Goal: Information Seeking & Learning: Compare options

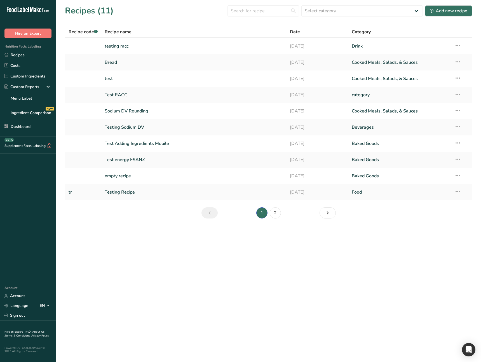
click at [148, 254] on main "Recipes (11) Select category All Baked Goods Beverages category Cooked Meals, S…" at bounding box center [240, 181] width 481 height 362
click at [50, 88] on icon at bounding box center [48, 87] width 7 height 10
drag, startPoint x: 50, startPoint y: 88, endPoint x: 54, endPoint y: 114, distance: 26.1
click at [50, 88] on icon at bounding box center [48, 87] width 7 height 10
click at [99, 266] on main "Recipes (11) Select category All Baked Goods Beverages category Cooked Meals, S…" at bounding box center [240, 181] width 481 height 362
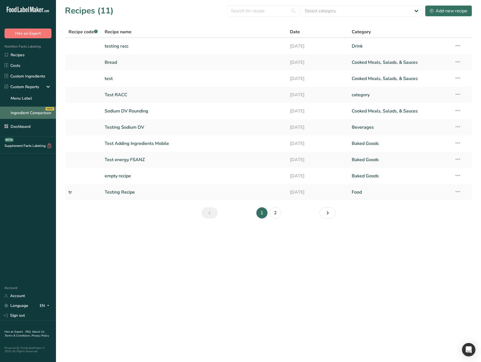
click at [28, 107] on link "Ingredient Comparison NEW" at bounding box center [28, 113] width 56 height 12
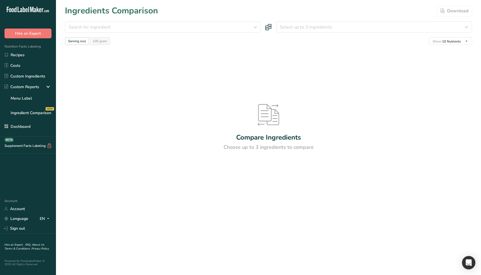
click at [134, 179] on div "Compare Ingredients Choose up to 3 ingredients to compare" at bounding box center [268, 127] width 407 height 165
click at [164, 209] on div "Compare Ingredients Choose up to 3 ingredients to compare" at bounding box center [268, 127] width 407 height 165
click at [165, 196] on div "Compare Ingredients Choose up to 3 ingredients to compare" at bounding box center [268, 127] width 407 height 165
click at [132, 218] on section "Ingredients Comparison Download Search for ingredient Standard Custom [GEOGRAPH…" at bounding box center [268, 109] width 425 height 219
click at [108, 162] on div "Compare Ingredients Choose up to 3 ingredients to compare" at bounding box center [268, 127] width 407 height 165
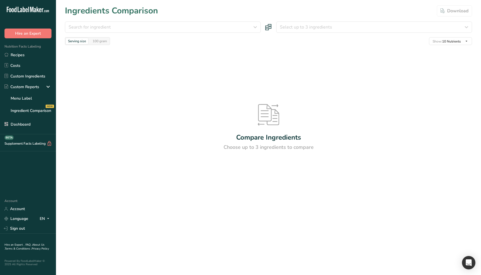
click at [116, 193] on div "Compare Ingredients Choose up to 3 ingredients to compare" at bounding box center [268, 127] width 407 height 165
click at [84, 137] on div "Compare Ingredients Choose up to 3 ingredients to compare" at bounding box center [268, 127] width 407 height 165
